Goal: Transaction & Acquisition: Purchase product/service

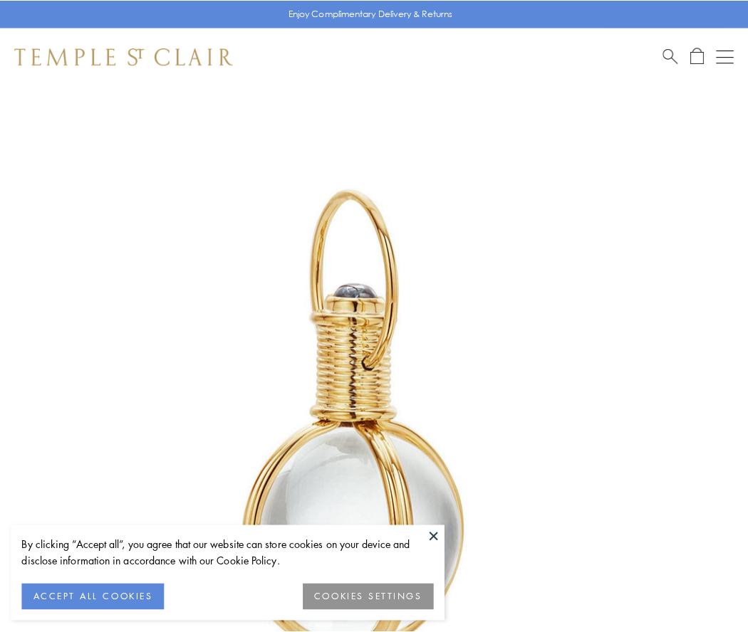
scroll to position [372, 0]
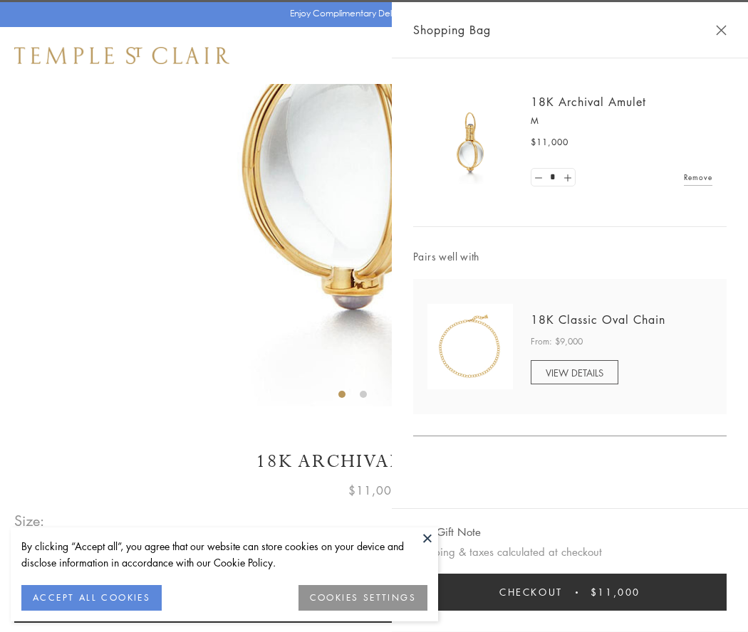
click at [570, 592] on button "Checkout $11,000" at bounding box center [569, 592] width 313 height 37
